Goal: Task Accomplishment & Management: Manage account settings

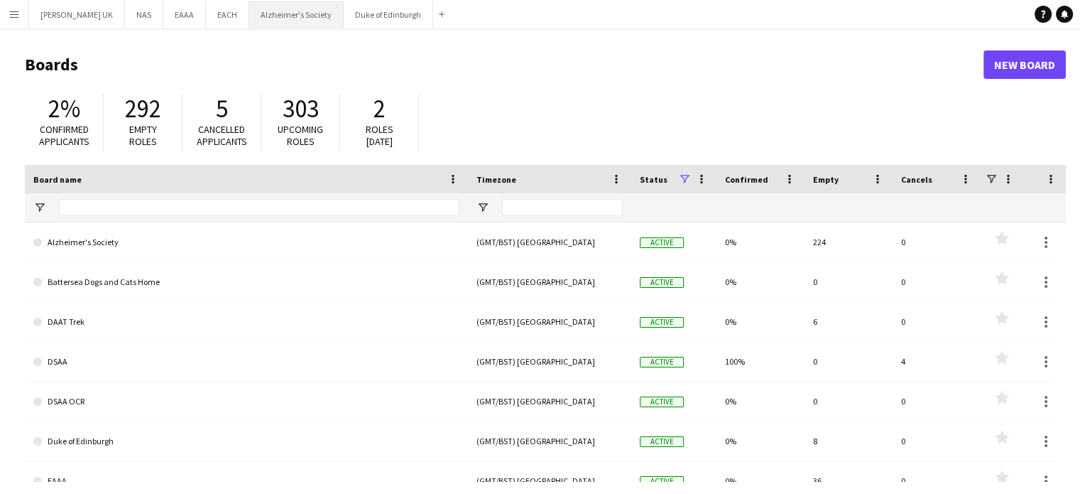
click at [249, 22] on button "Alzheimer's Society Close" at bounding box center [296, 15] width 94 height 28
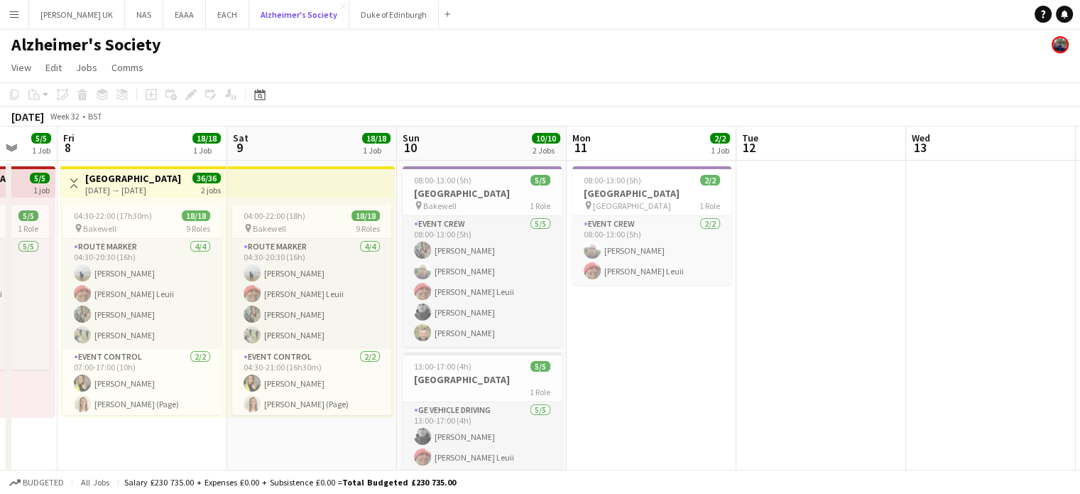
scroll to position [0, 398]
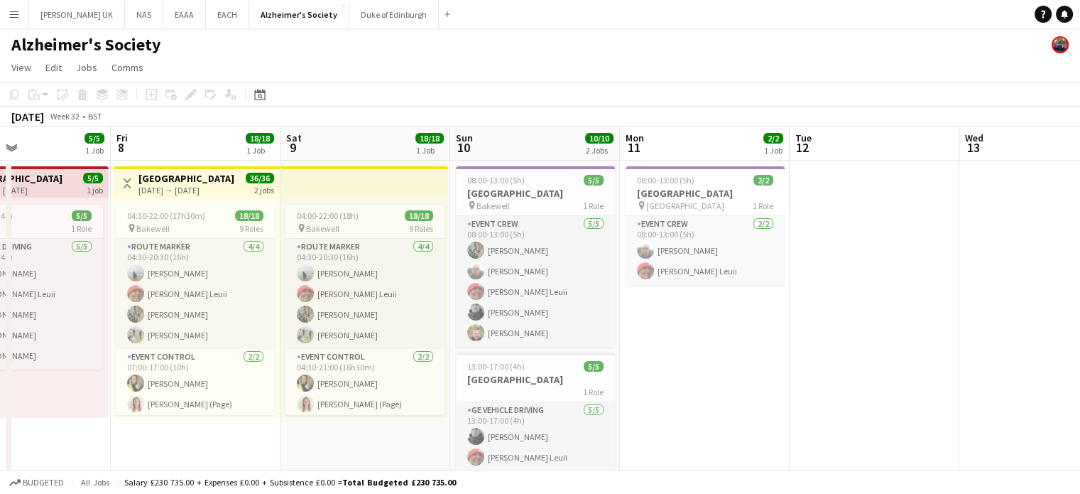
click at [341, 180] on app-top-bar at bounding box center [365, 181] width 168 height 31
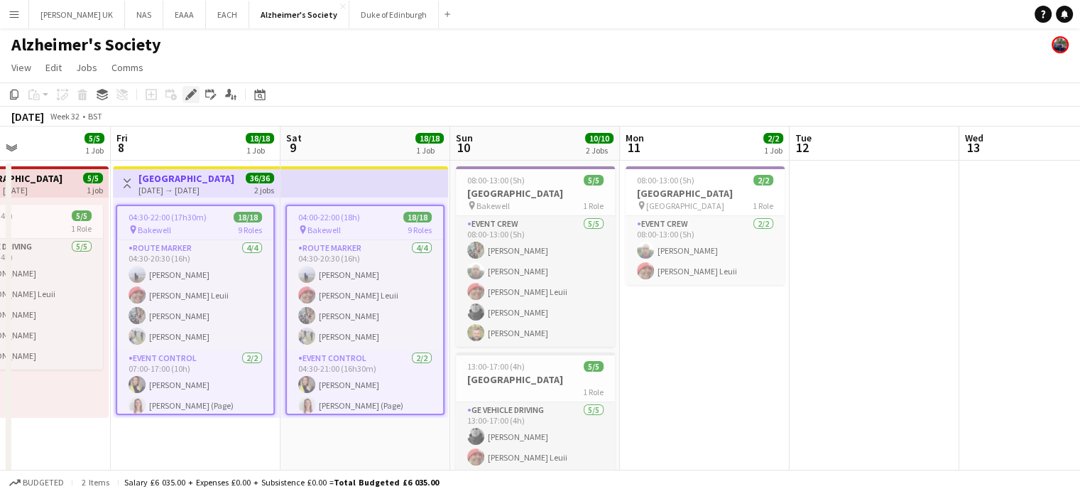
click at [192, 94] on icon at bounding box center [191, 95] width 8 height 8
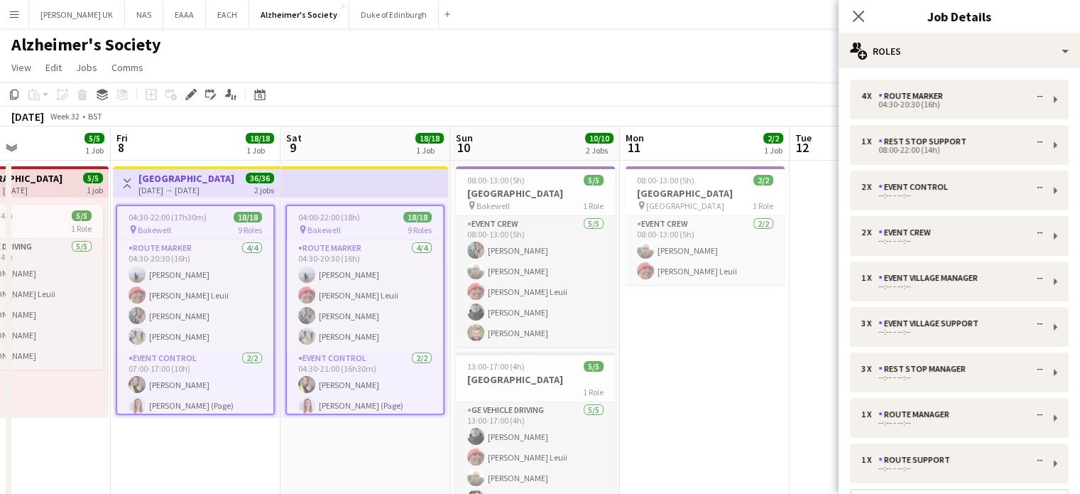
click at [344, 227] on div "pin Bakewell 9 Roles" at bounding box center [365, 229] width 156 height 11
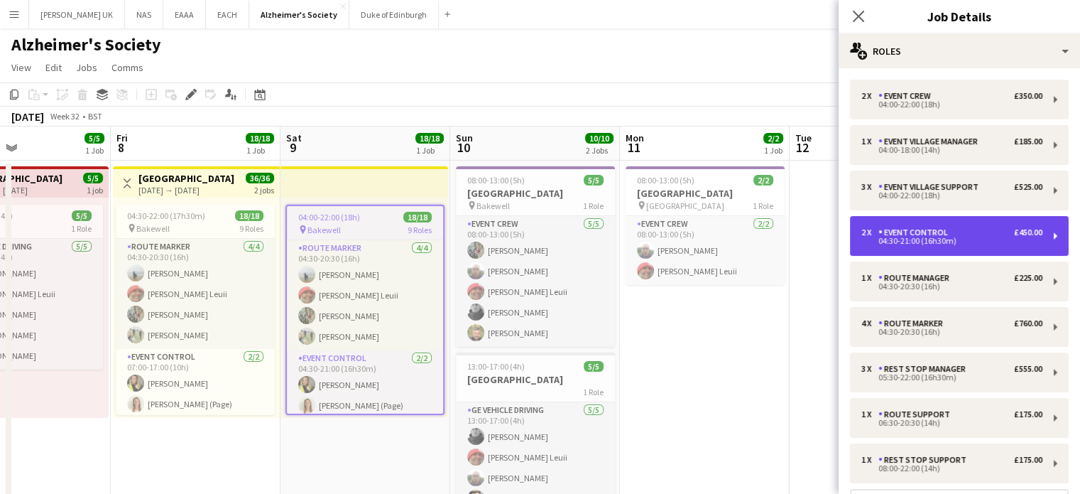
click at [940, 230] on div "Event Control" at bounding box center [916, 232] width 75 height 10
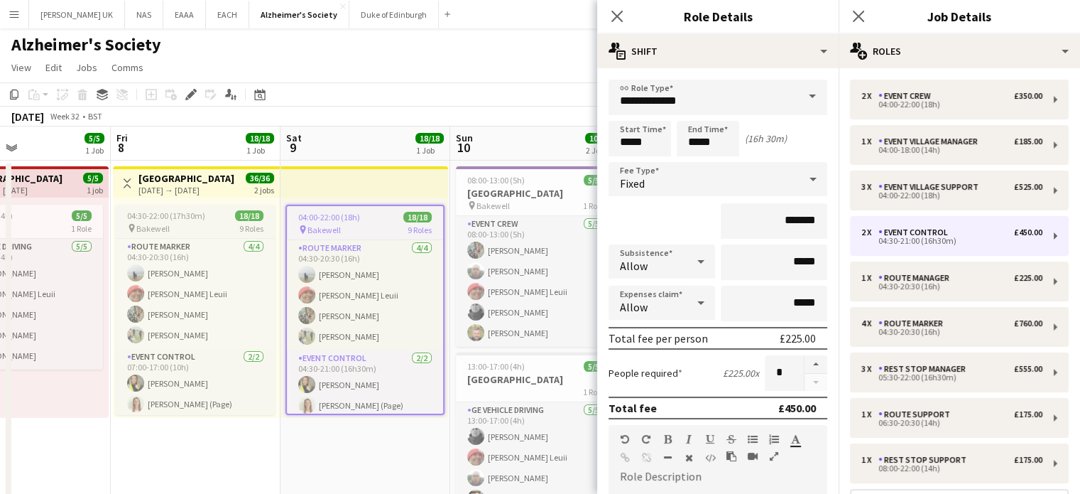
click at [185, 229] on div "pin Bakewell 9 Roles" at bounding box center [195, 227] width 159 height 11
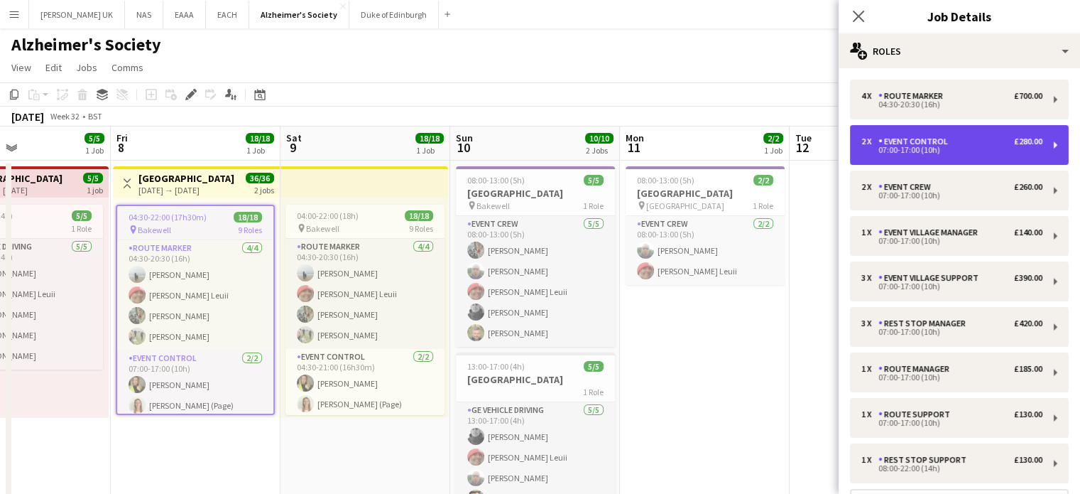
click at [923, 138] on div "Event Control" at bounding box center [916, 141] width 75 height 10
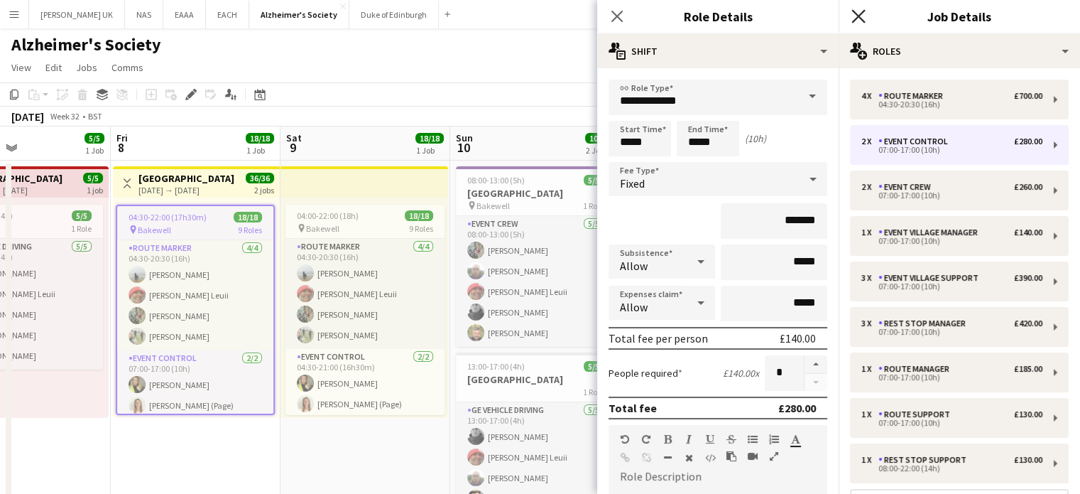
click at [861, 16] on icon "Close pop-in" at bounding box center [858, 15] width 13 height 13
